Goal: Task Accomplishment & Management: Manage account settings

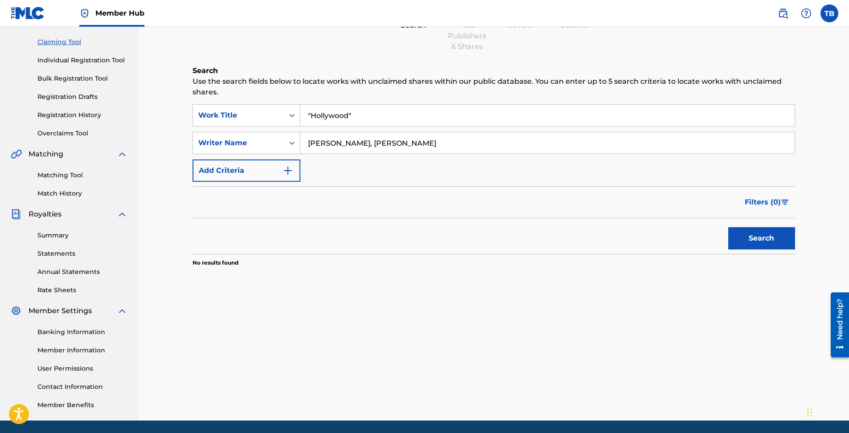
click at [353, 115] on input ""Hollywood"" at bounding box center [547, 115] width 494 height 21
click at [312, 113] on input ""Hollywood (Feat. Lil D)" at bounding box center [547, 115] width 494 height 21
type input "Hollywood (Feat. Lil D)"
click at [765, 236] on button "Search" at bounding box center [761, 238] width 67 height 22
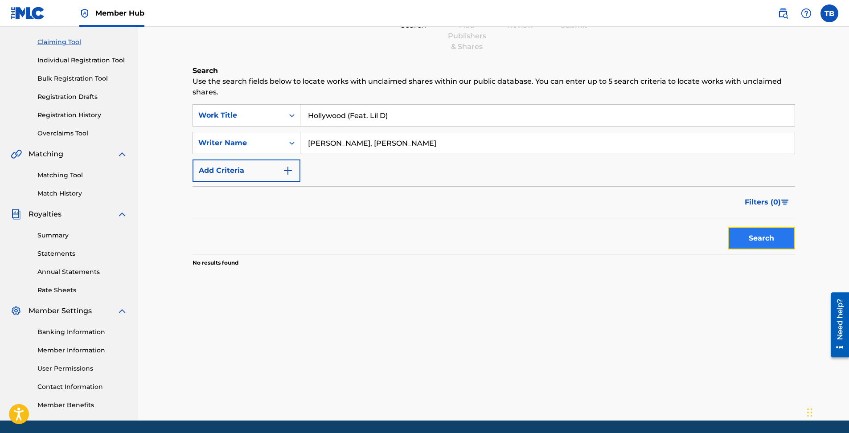
click at [765, 236] on button "Search" at bounding box center [761, 238] width 67 height 22
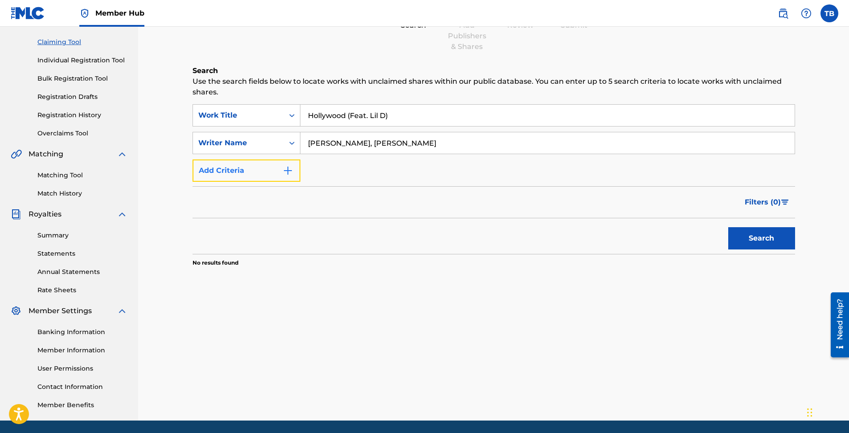
click at [284, 173] on img "Search Form" at bounding box center [288, 170] width 11 height 11
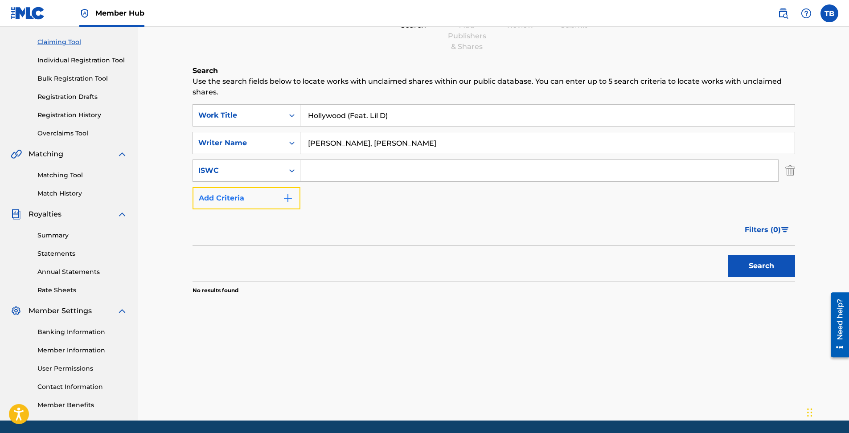
click at [292, 202] on img "Search Form" at bounding box center [288, 198] width 11 height 11
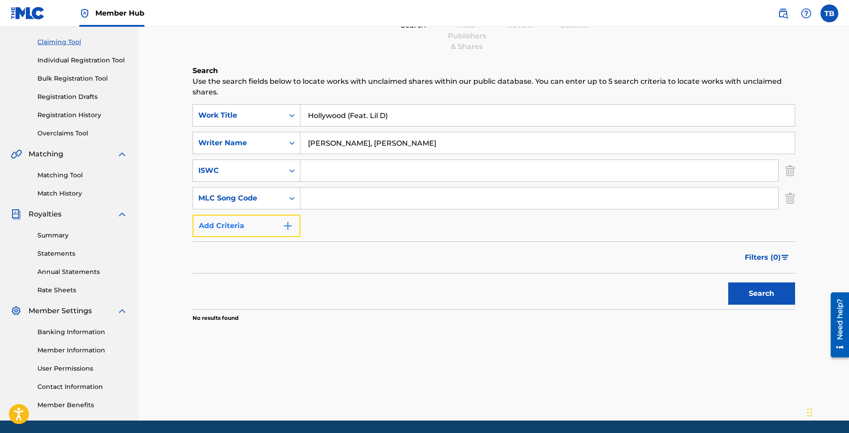
click at [292, 225] on img "Search Form" at bounding box center [288, 226] width 11 height 11
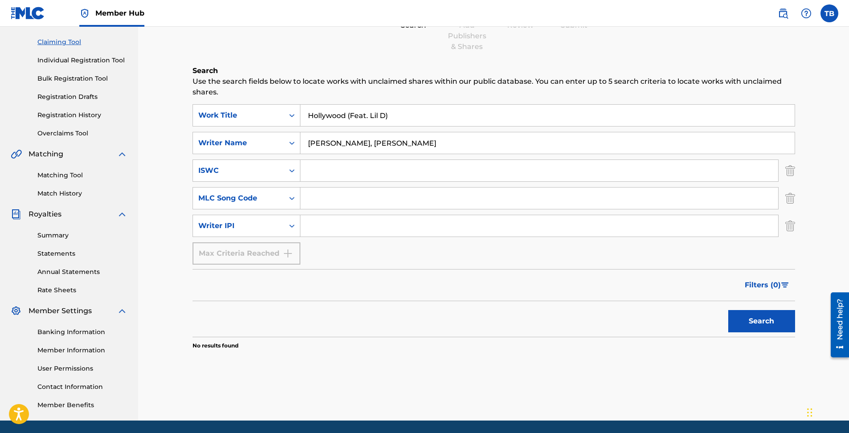
click at [290, 251] on div "Max Criteria Reached" at bounding box center [247, 254] width 108 height 22
click at [292, 229] on icon "Search Form" at bounding box center [292, 226] width 9 height 9
drag, startPoint x: 349, startPoint y: 324, endPoint x: 854, endPoint y: 62, distance: 568.8
drag, startPoint x: 854, startPoint y: 62, endPoint x: 610, endPoint y: 264, distance: 316.3
click at [610, 264] on div "SearchWithCriteria59e81124-ddcd-4883-ad68-7270d2c46b53 Work Title Hollywood (Fe…" at bounding box center [494, 184] width 603 height 160
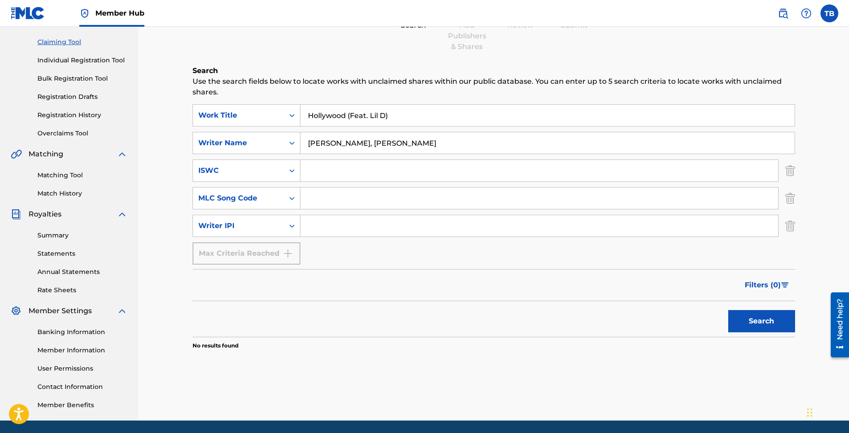
drag, startPoint x: 336, startPoint y: 144, endPoint x: 302, endPoint y: 143, distance: 34.3
click at [302, 143] on input "[PERSON_NAME], [PERSON_NAME]" at bounding box center [547, 142] width 494 height 21
type input "[PERSON_NAME], [PERSON_NAME]"
click at [746, 329] on button "Search" at bounding box center [761, 321] width 67 height 22
click at [746, 327] on button "Search" at bounding box center [761, 321] width 67 height 22
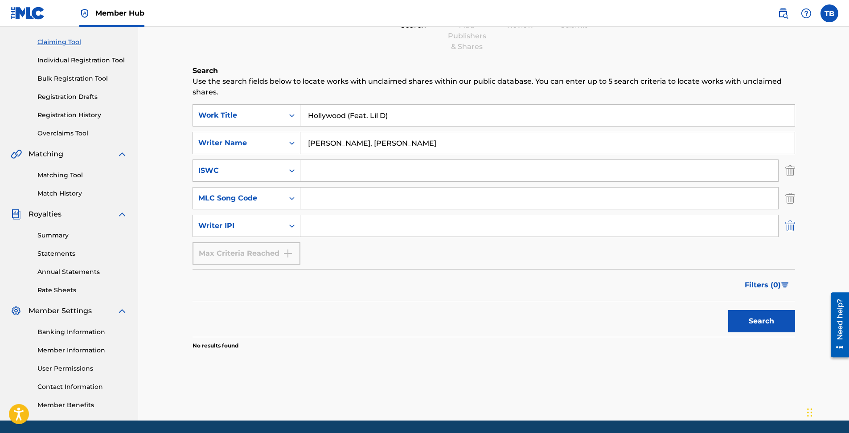
click at [786, 226] on img "Search Form" at bounding box center [790, 226] width 10 height 22
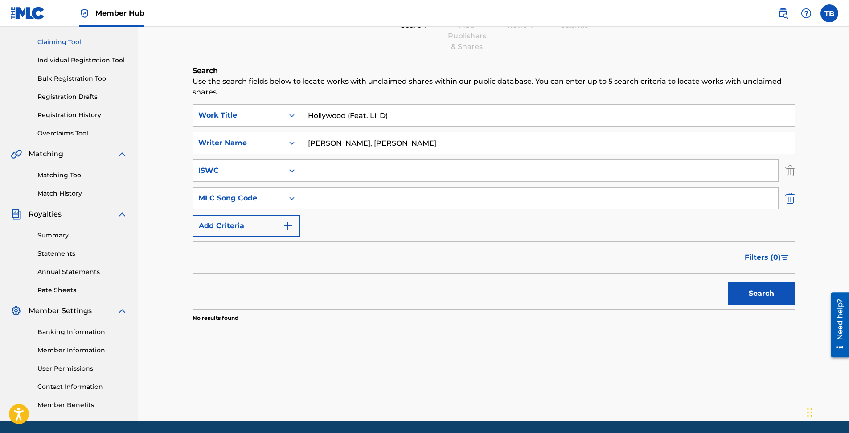
click at [789, 201] on img "Search Form" at bounding box center [790, 198] width 10 height 22
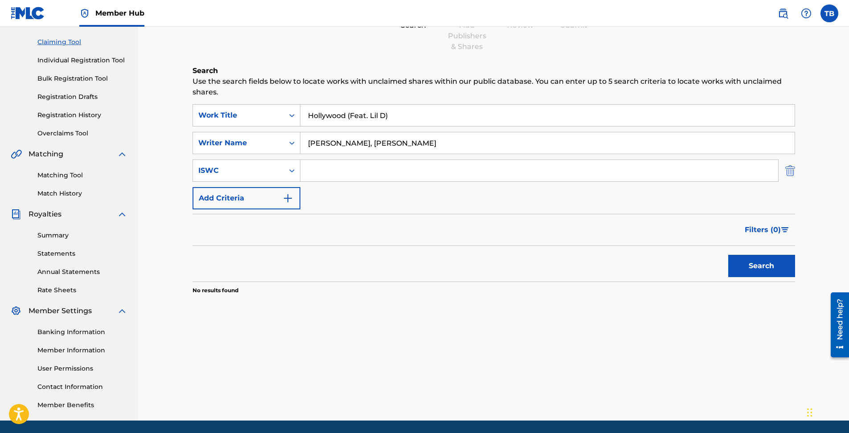
click at [792, 173] on img "Search Form" at bounding box center [790, 171] width 10 height 22
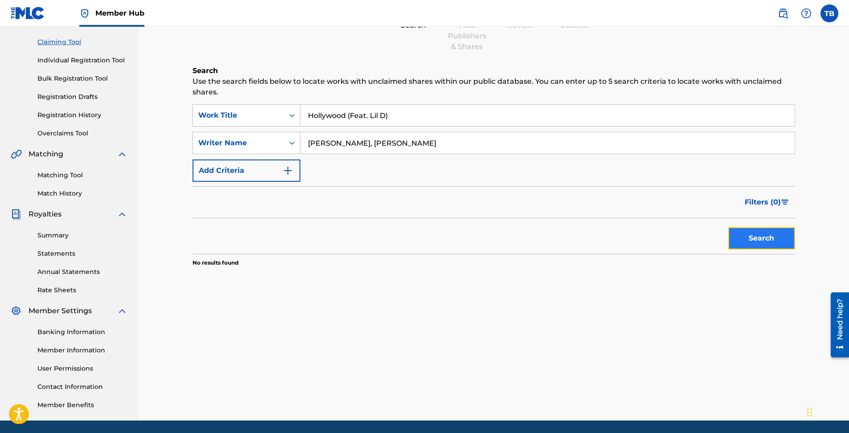
click at [781, 234] on button "Search" at bounding box center [761, 238] width 67 height 22
click at [122, 214] on img at bounding box center [122, 214] width 11 height 11
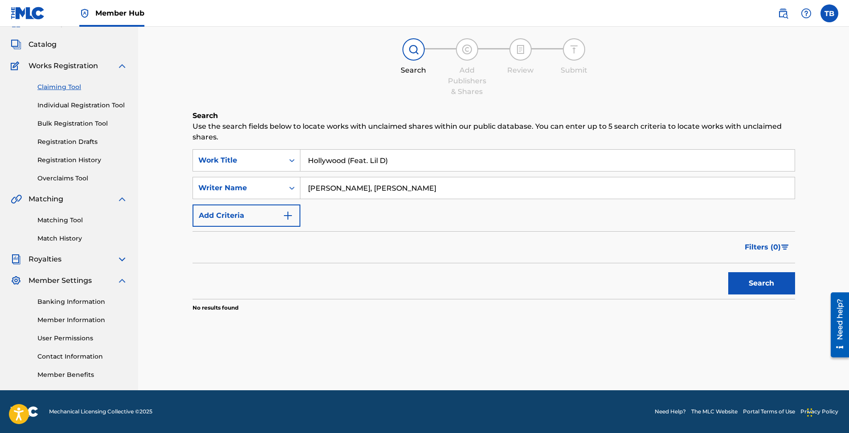
scroll to position [44, 0]
click at [103, 303] on link "Banking Information" at bounding box center [82, 301] width 90 height 9
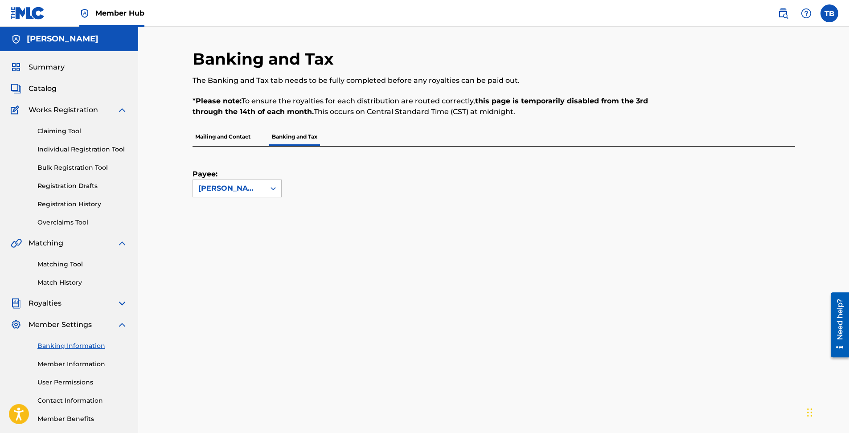
click at [215, 143] on p "Mailing and Contact" at bounding box center [223, 136] width 61 height 19
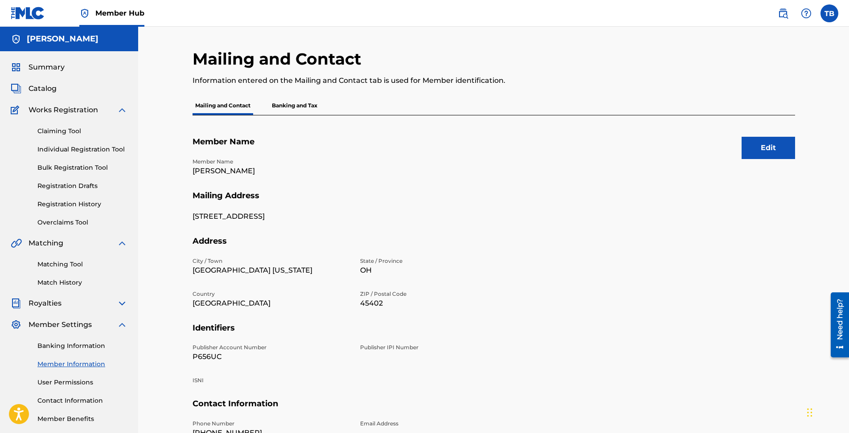
click at [295, 105] on p "Banking and Tax" at bounding box center [294, 105] width 51 height 19
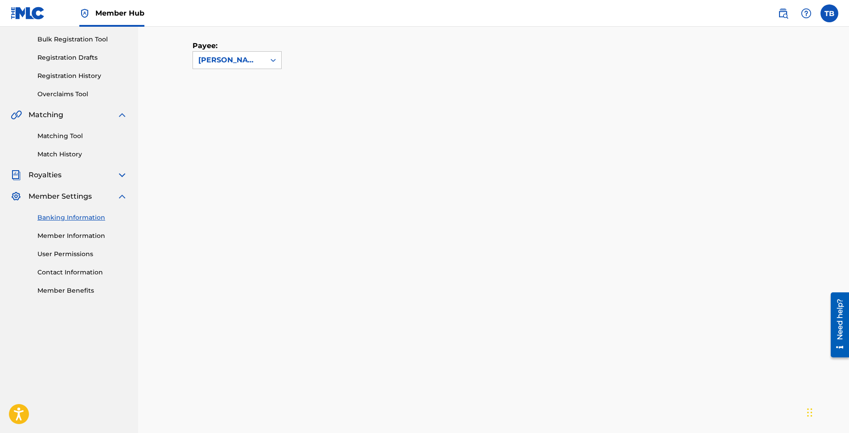
scroll to position [39, 0]
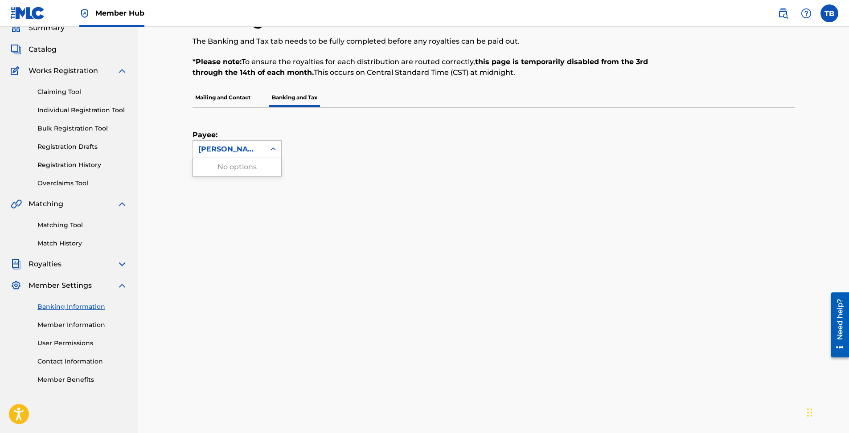
click at [271, 150] on icon at bounding box center [273, 149] width 5 height 3
click at [308, 146] on div "Payee: [PERSON_NAME]" at bounding box center [483, 132] width 581 height 51
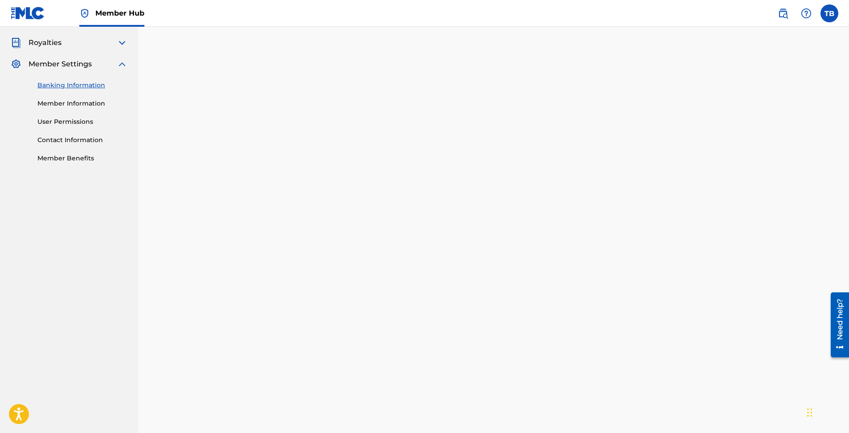
scroll to position [350, 0]
